Goal: Task Accomplishment & Management: Manage account settings

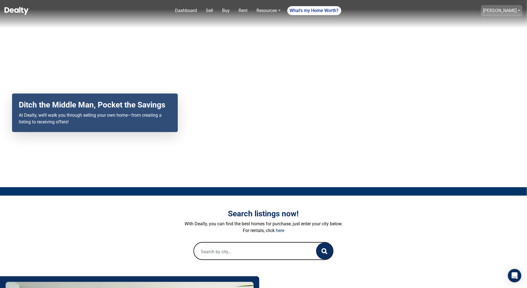
click at [517, 13] on link "[PERSON_NAME]" at bounding box center [501, 10] width 41 height 11
click at [494, 76] on link "Saved Searches" at bounding box center [502, 77] width 41 height 9
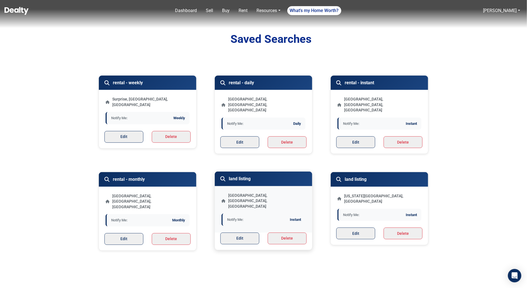
click at [291, 217] on span "Instant" at bounding box center [295, 220] width 11 height 6
click at [251, 232] on button "Edit" at bounding box center [239, 238] width 39 height 12
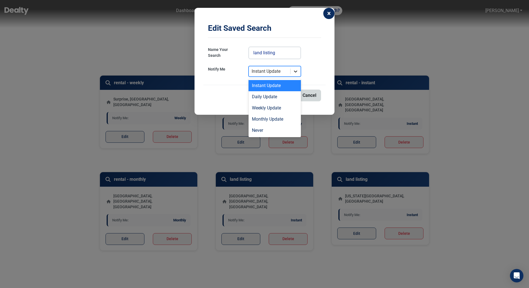
click at [296, 71] on icon at bounding box center [295, 72] width 3 height 2
click at [283, 96] on div "Daily Update" at bounding box center [275, 96] width 52 height 11
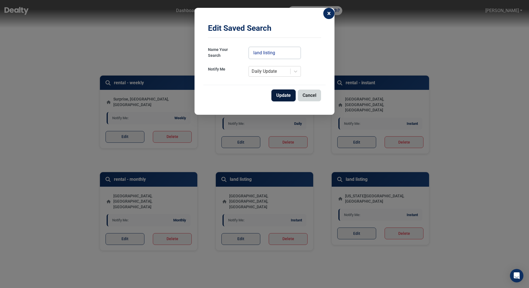
click at [282, 96] on button "Update" at bounding box center [284, 96] width 24 height 12
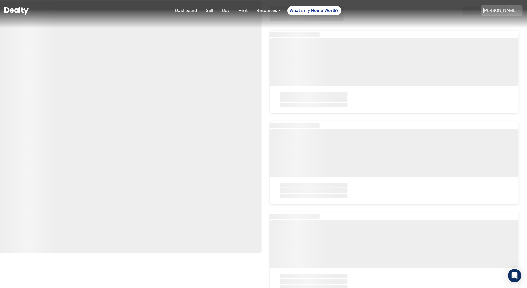
click at [494, 13] on link "[PERSON_NAME]" at bounding box center [501, 10] width 41 height 11
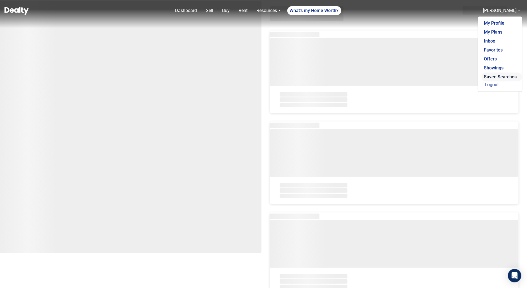
click at [491, 74] on link "Saved Searches" at bounding box center [502, 77] width 41 height 9
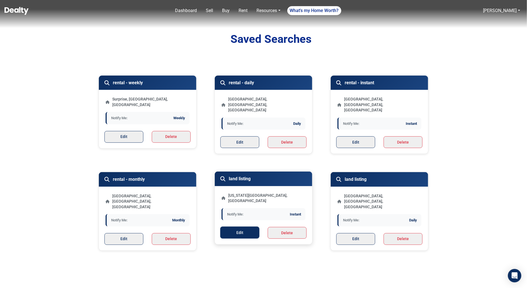
click at [246, 227] on button "Edit" at bounding box center [239, 233] width 39 height 12
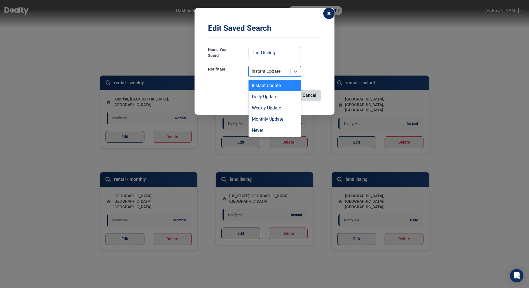
click at [284, 72] on div "Instant Update" at bounding box center [269, 71] width 41 height 10
click at [277, 95] on div "Daily Update" at bounding box center [275, 96] width 52 height 11
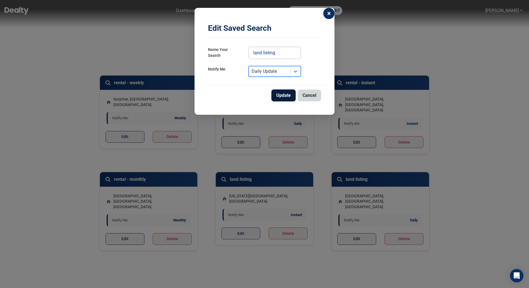
click at [284, 96] on button "Update" at bounding box center [284, 96] width 24 height 12
